Goal: Information Seeking & Learning: Learn about a topic

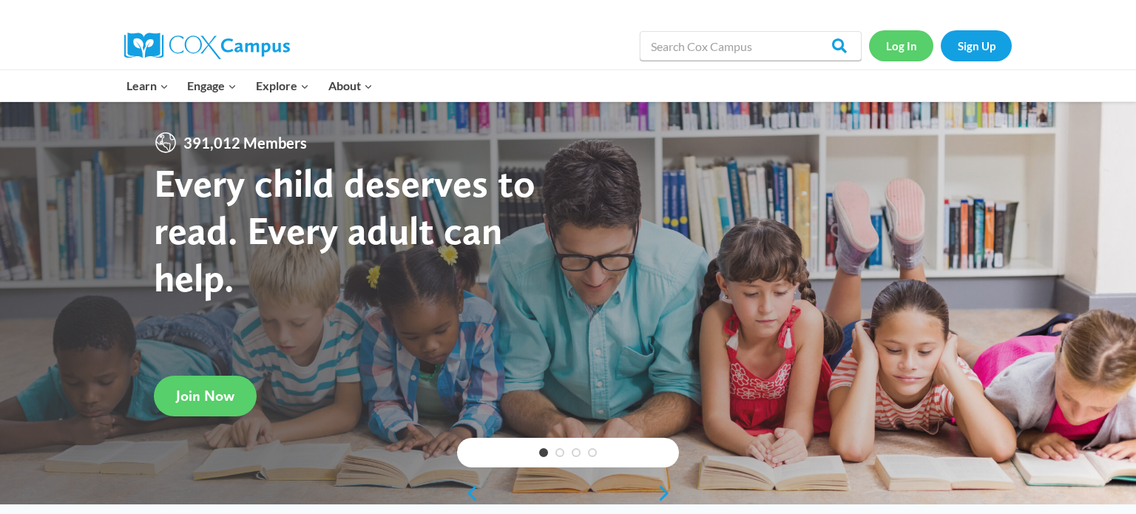
click at [904, 35] on link "Log In" at bounding box center [901, 45] width 64 height 30
click at [913, 38] on link "Log In" at bounding box center [901, 45] width 64 height 30
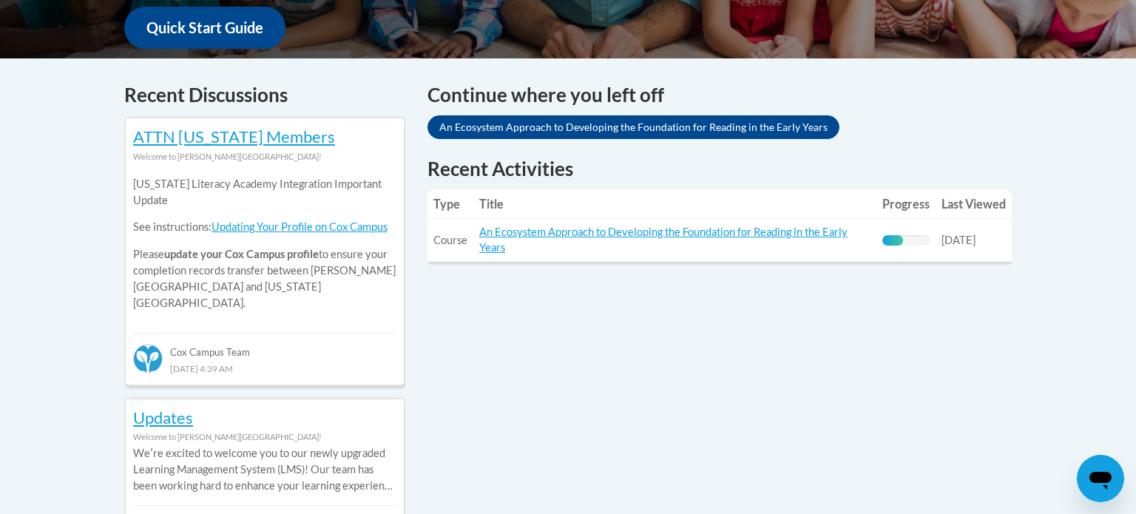
scroll to position [581, 0]
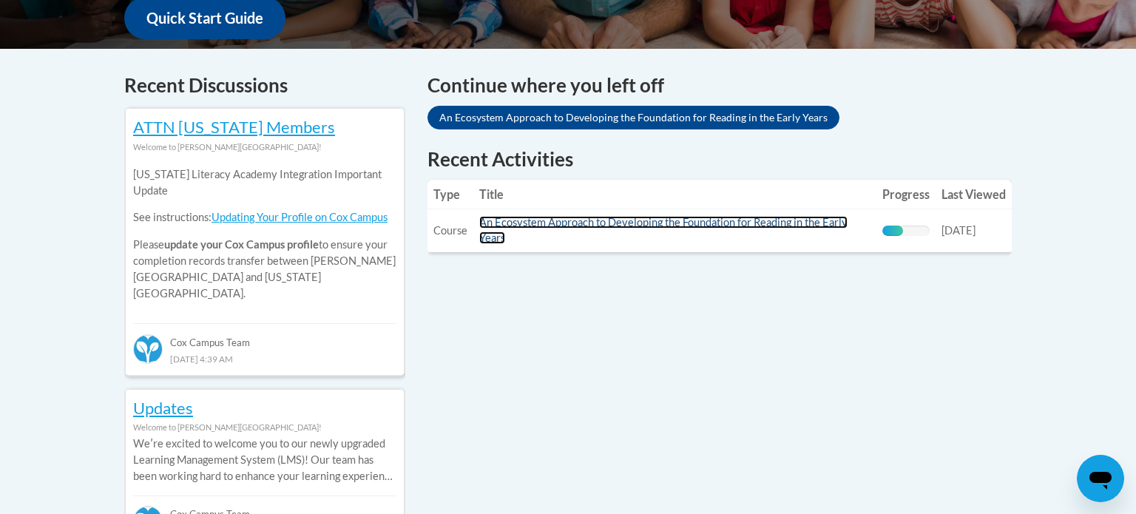
click at [748, 223] on link "An Ecosystem Approach to Developing the Foundation for Reading in the Early Yea…" at bounding box center [663, 230] width 368 height 28
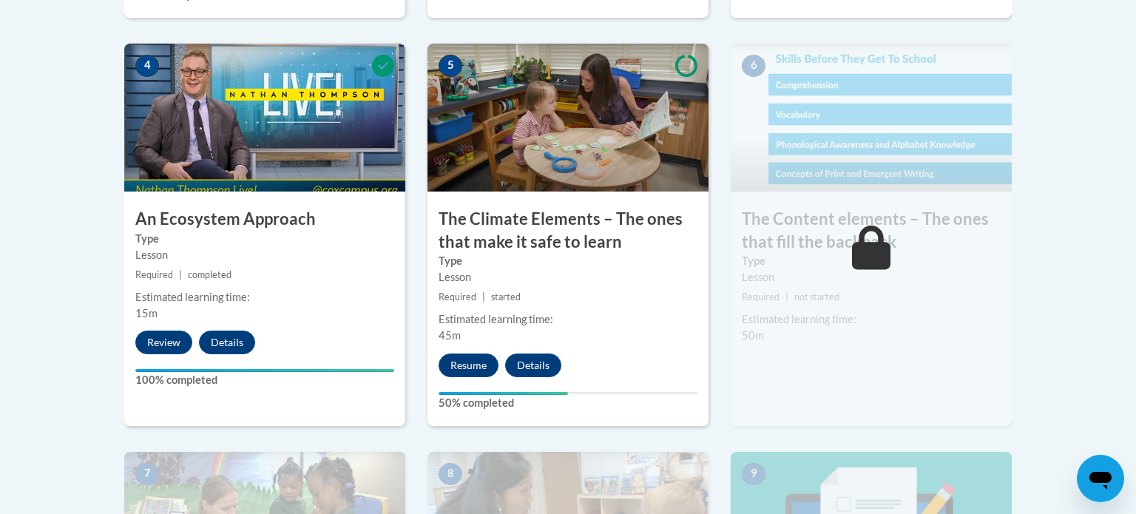
scroll to position [923, 0]
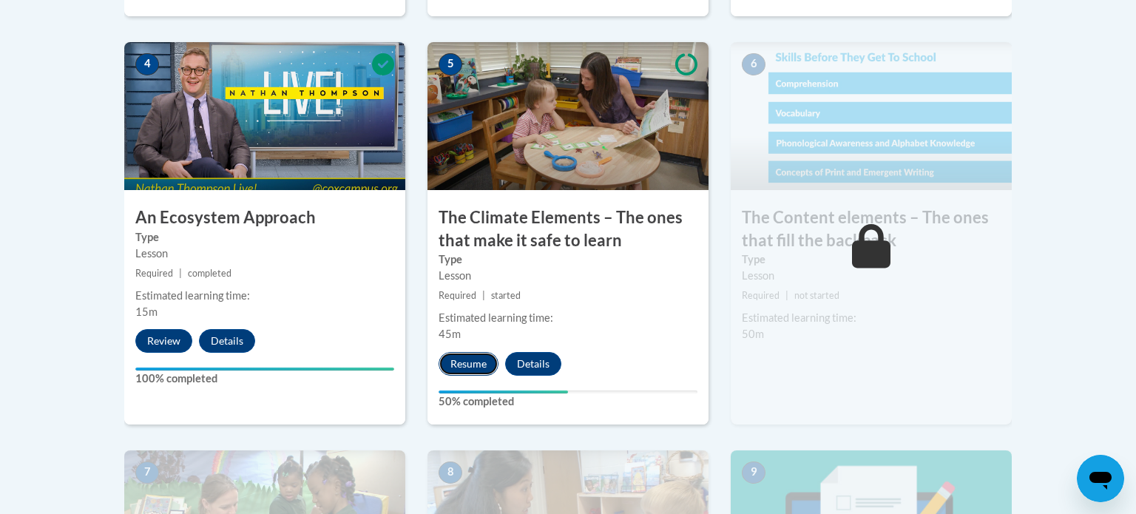
click at [472, 359] on button "Resume" at bounding box center [469, 364] width 60 height 24
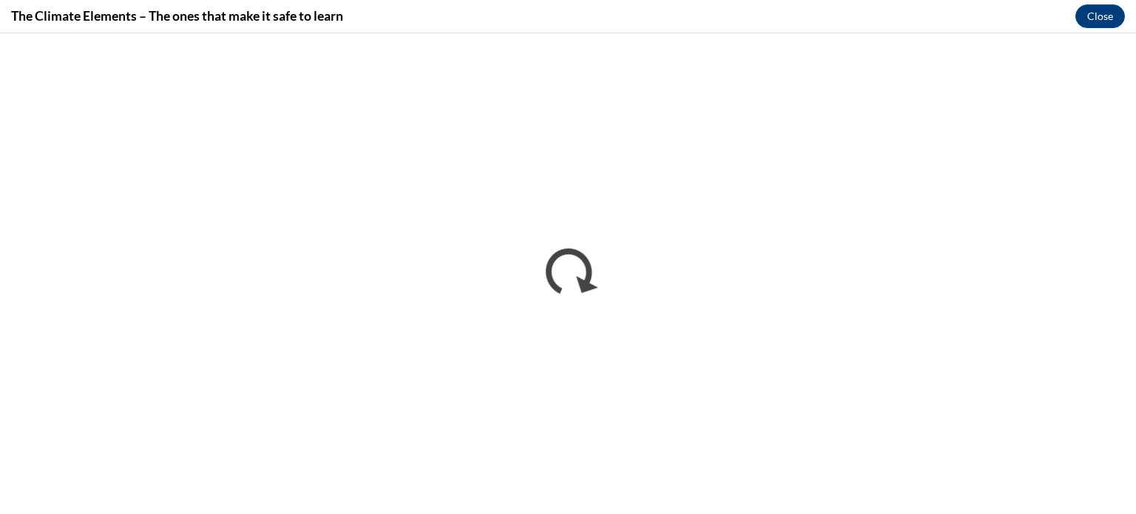
scroll to position [0, 0]
